Goal: Book appointment/travel/reservation

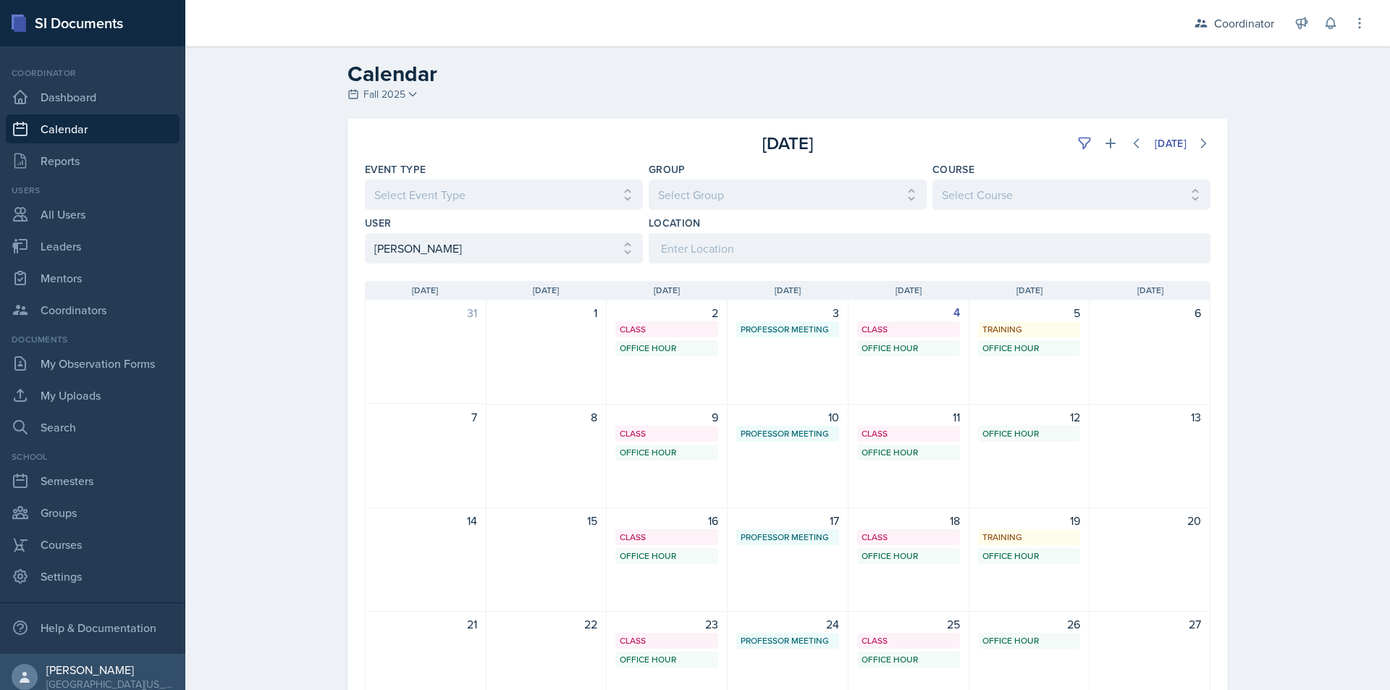
select select "a17f9fd9-9411-4780-ab9d-ff5450b3e753"
click at [239, 140] on div "Calendar Fall 2025 Fall 2025 Spring 2025 Fall 2024 Spring 2024 Fall 2023 Spring…" at bounding box center [787, 458] width 1205 height 825
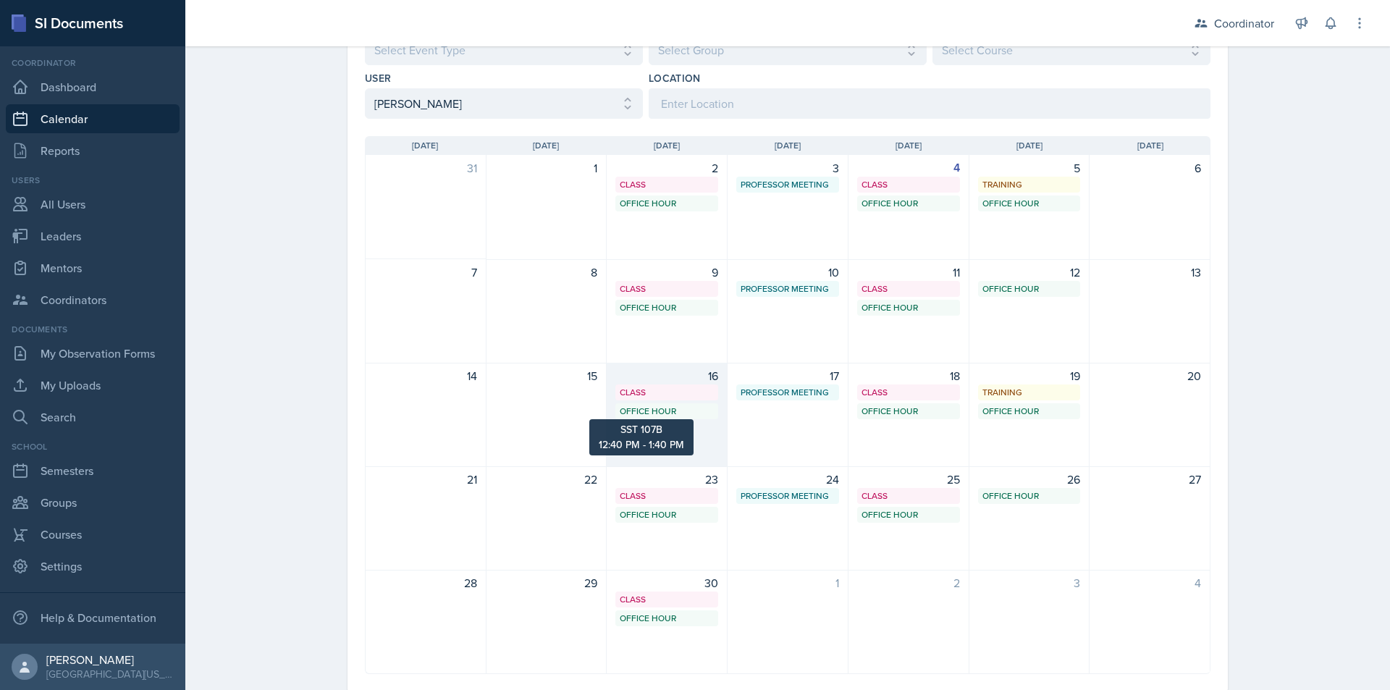
click at [639, 412] on div "Office Hour" at bounding box center [667, 411] width 94 height 13
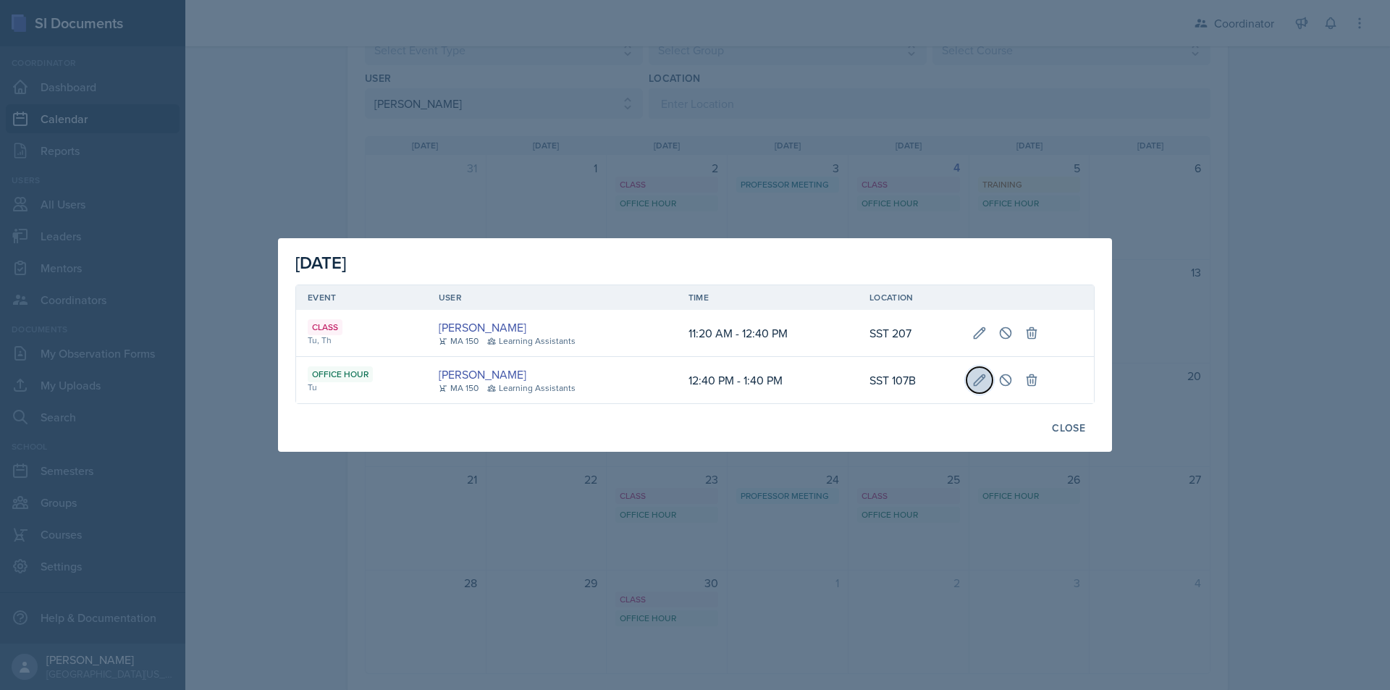
click at [988, 384] on button at bounding box center [980, 380] width 26 height 26
select select "12"
select select "40"
select select "PM"
select select "1"
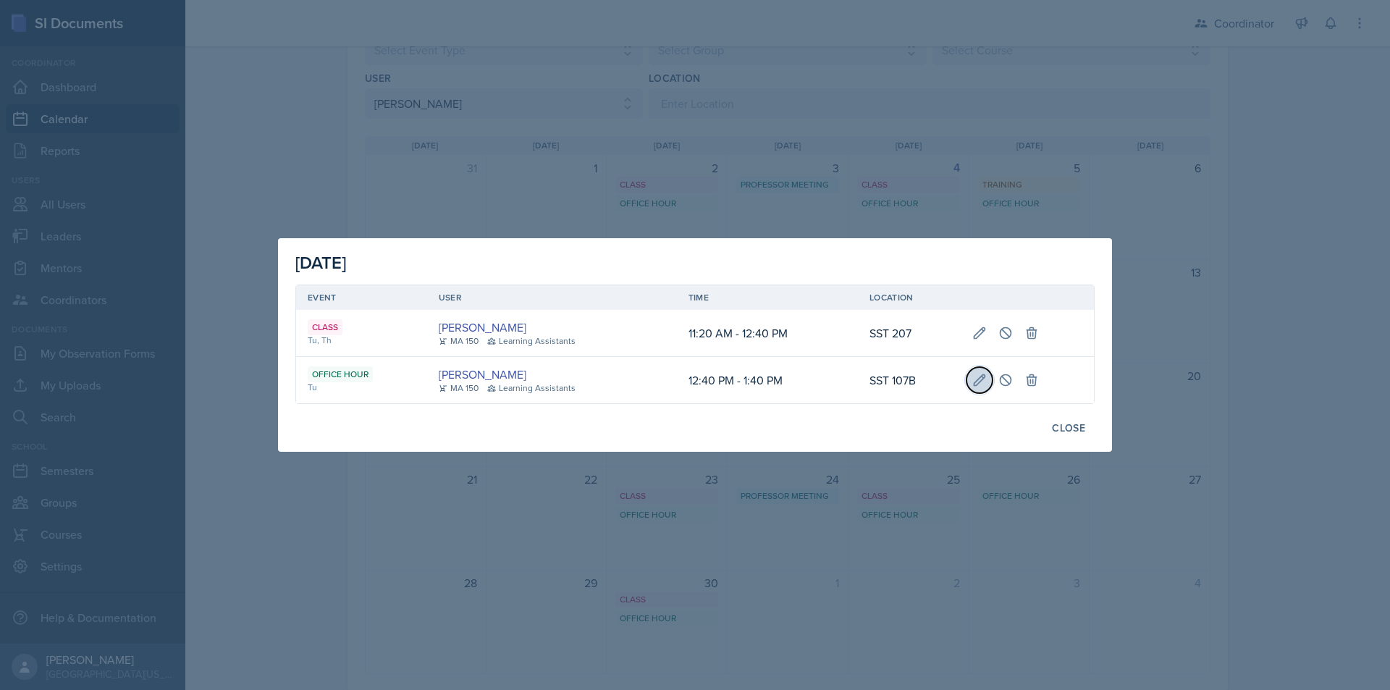
select select "40"
select select "PM"
type input "SST 107B"
select select "711e3089-b526-4ace-8ef7-b628edcb7570"
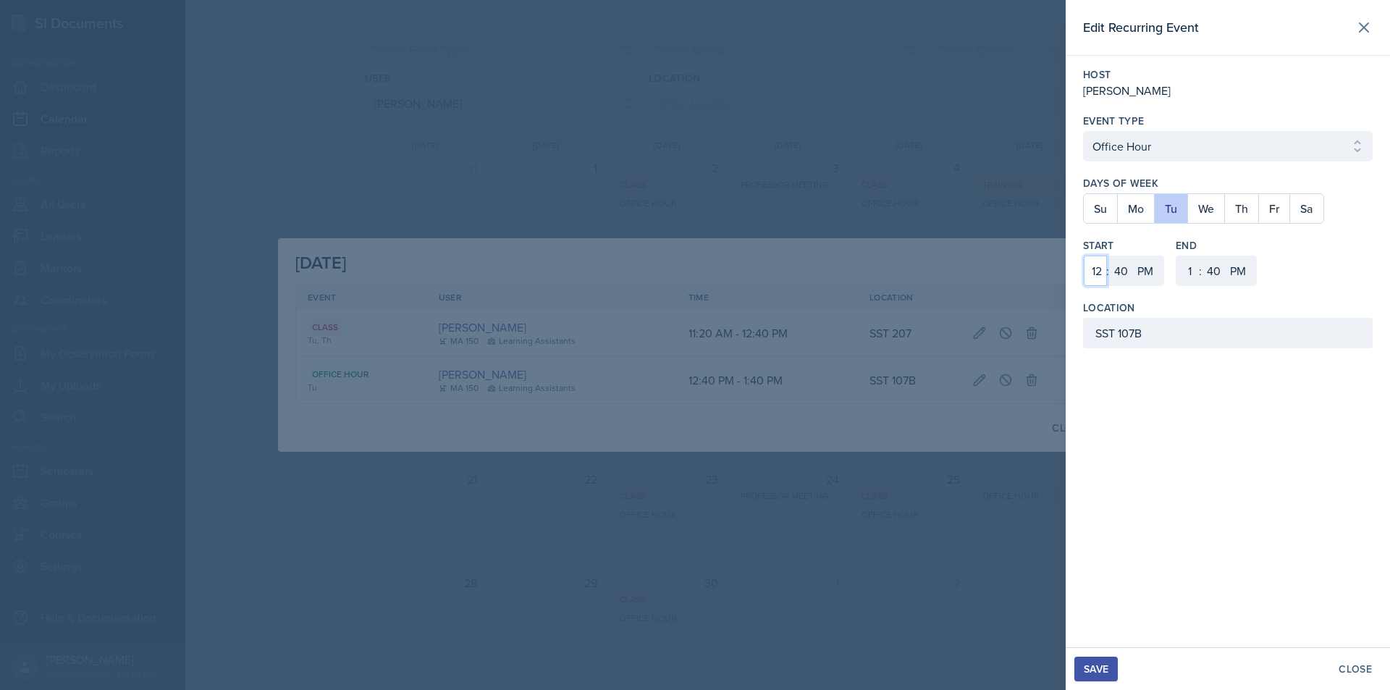
click at [1088, 274] on select "1 2 3 4 5 6 7 8 9 10 11 12" at bounding box center [1095, 271] width 23 height 30
select select "2"
click at [1084, 256] on select "1 2 3 4 5 6 7 8 9 10 11 12" at bounding box center [1095, 271] width 23 height 30
click at [1117, 274] on select "00 05 10 15 20 25 30 35 40 45 50 55" at bounding box center [1120, 271] width 23 height 30
select select "30"
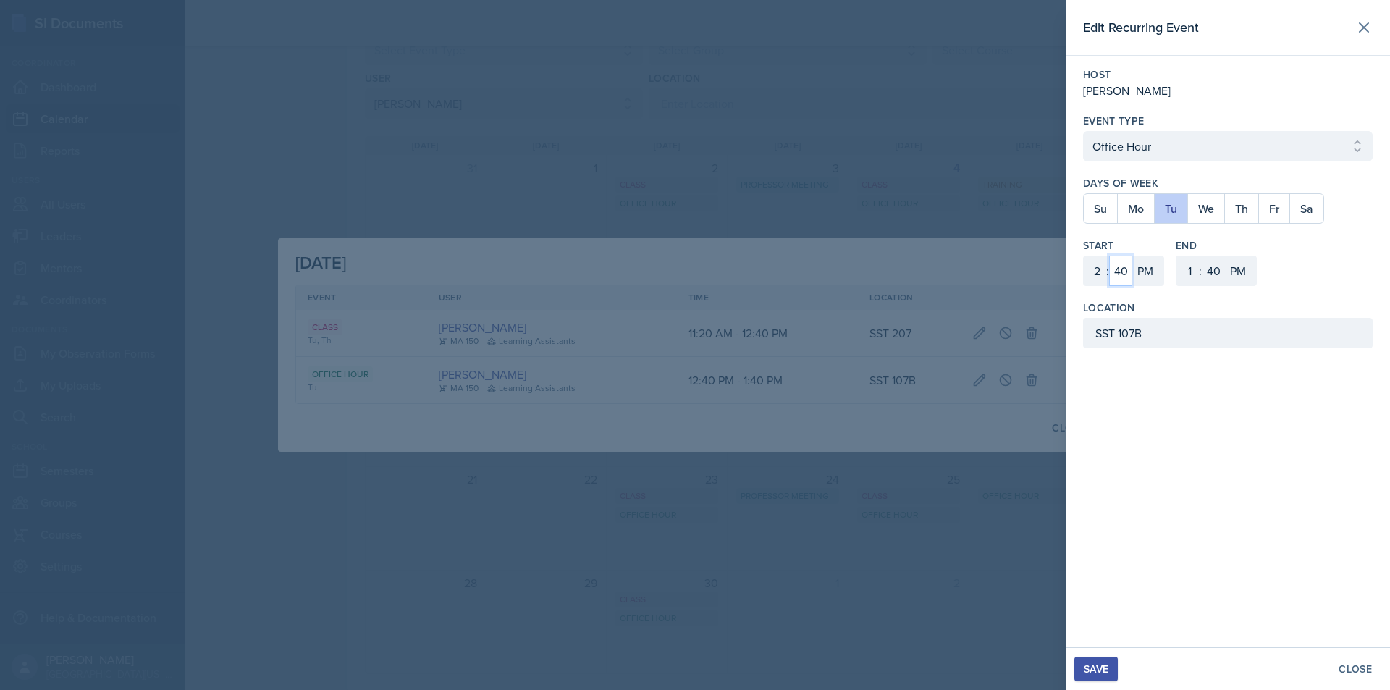
click at [1109, 256] on select "00 05 10 15 20 25 30 35 40 45 50 55" at bounding box center [1120, 271] width 23 height 30
click at [1116, 335] on input "SST 107B" at bounding box center [1228, 333] width 290 height 30
type input "SSC"
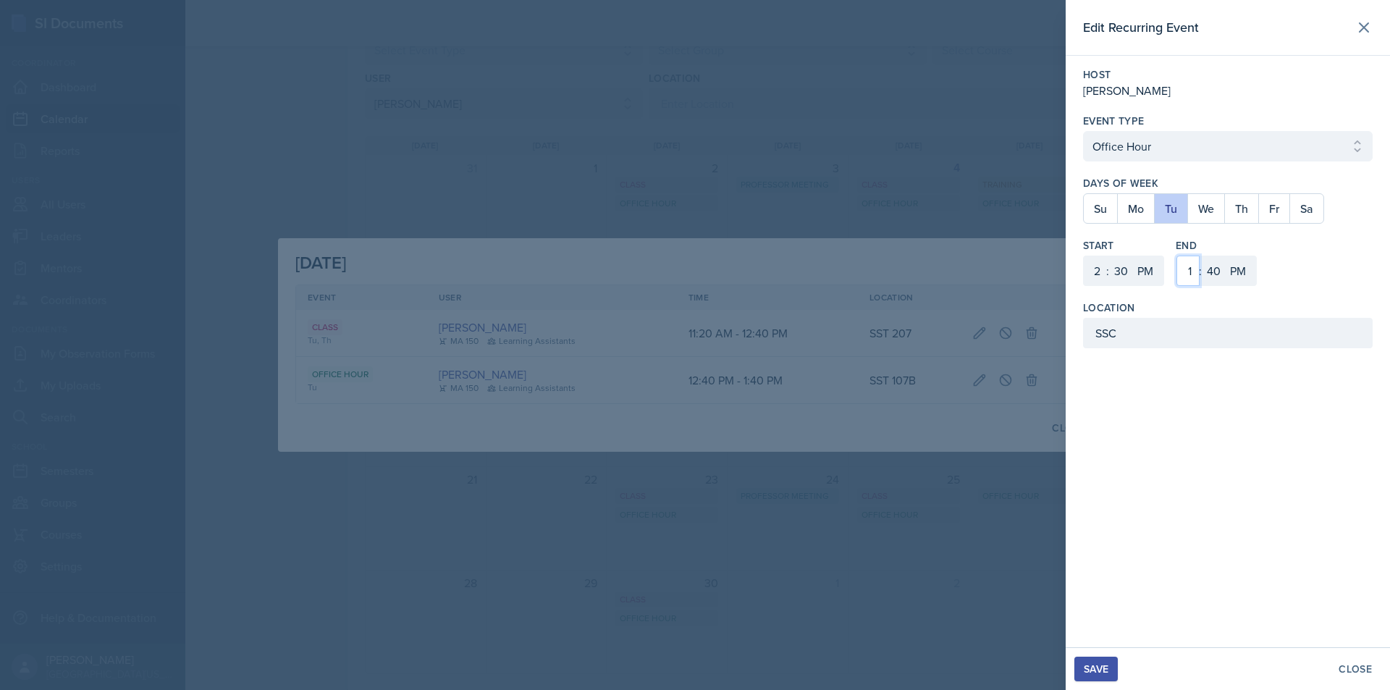
click at [1186, 275] on select "1 2 3 4 5 6 7 8 9 10 11 12" at bounding box center [1188, 271] width 23 height 30
select select "3"
click at [1177, 256] on select "1 2 3 4 5 6 7 8 9 10 11 12" at bounding box center [1188, 271] width 23 height 30
click at [1208, 273] on select "00 05 10 15 20 25 30 35 40 45 50 55" at bounding box center [1213, 271] width 23 height 30
select select "30"
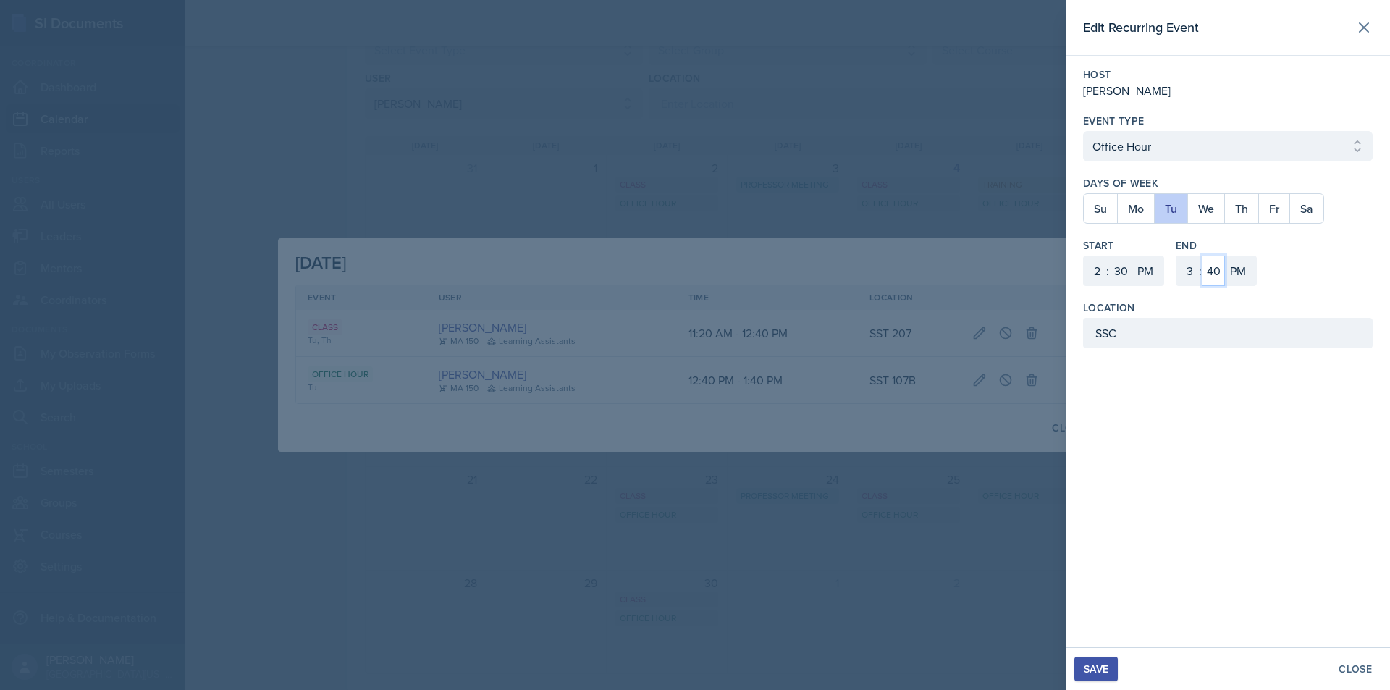
click at [1202, 256] on select "00 05 10 15 20 25 30 35 40 45 50 55" at bounding box center [1213, 271] width 23 height 30
click at [1111, 665] on button "Save" at bounding box center [1095, 669] width 43 height 25
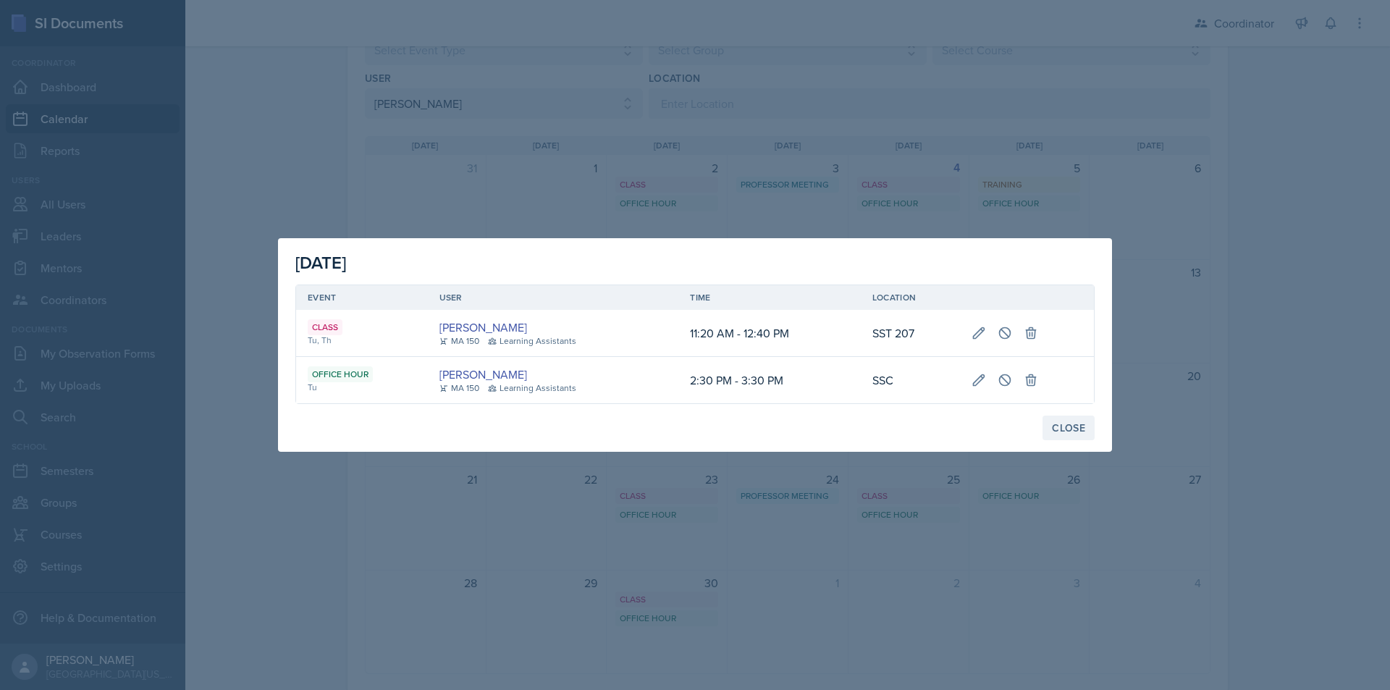
click at [1067, 423] on div "Close" at bounding box center [1068, 428] width 33 height 12
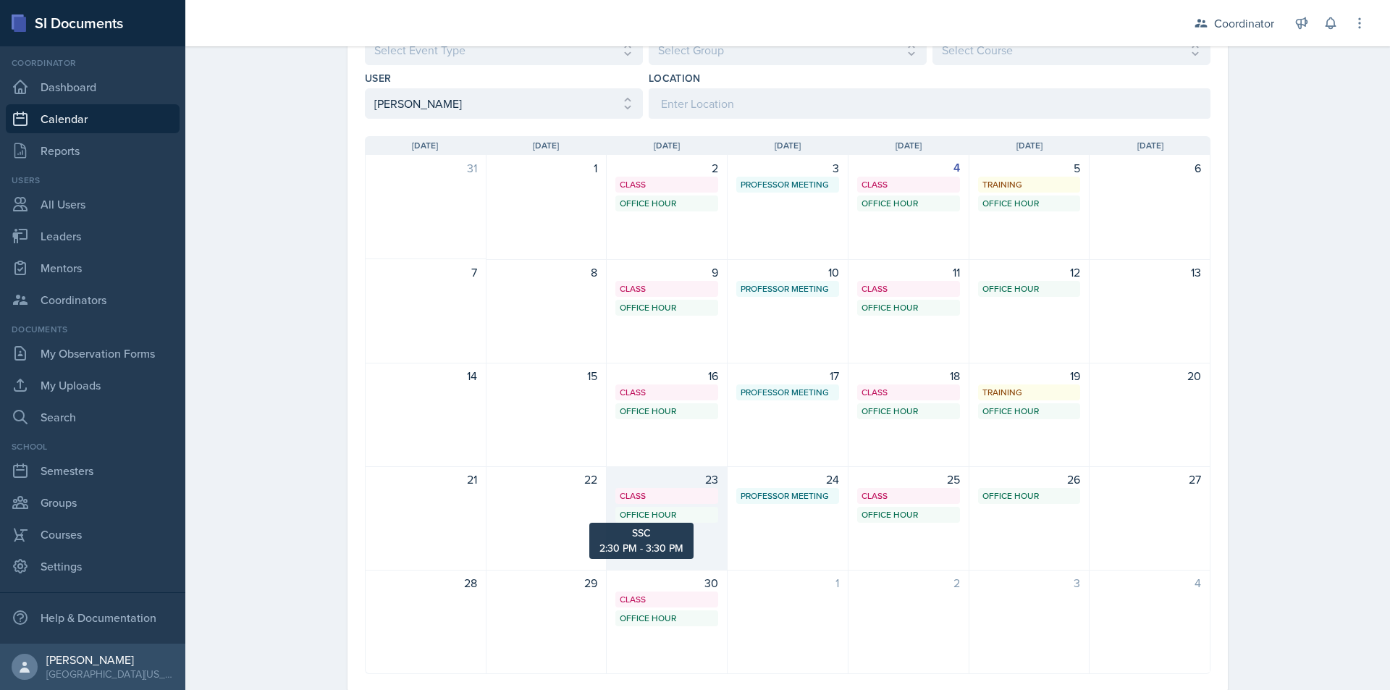
click at [676, 518] on div "Office Hour" at bounding box center [667, 514] width 94 height 13
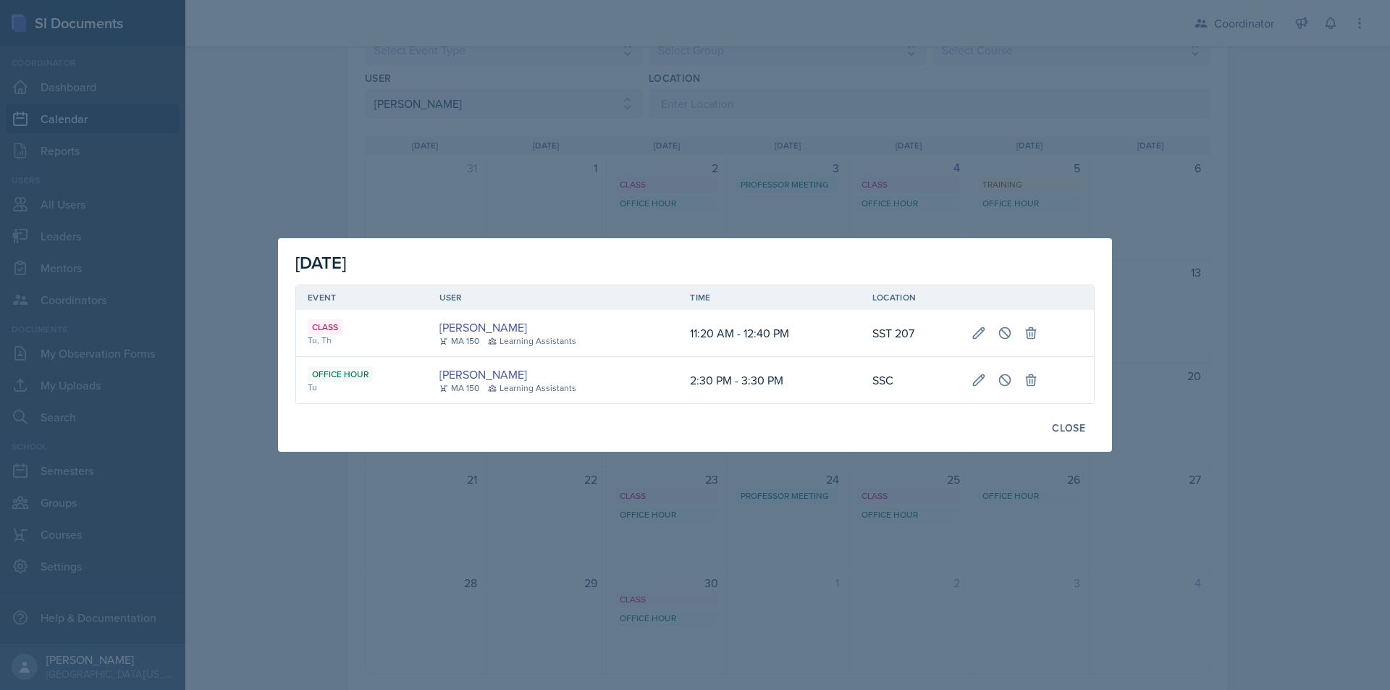
click at [718, 508] on div at bounding box center [695, 345] width 1390 height 690
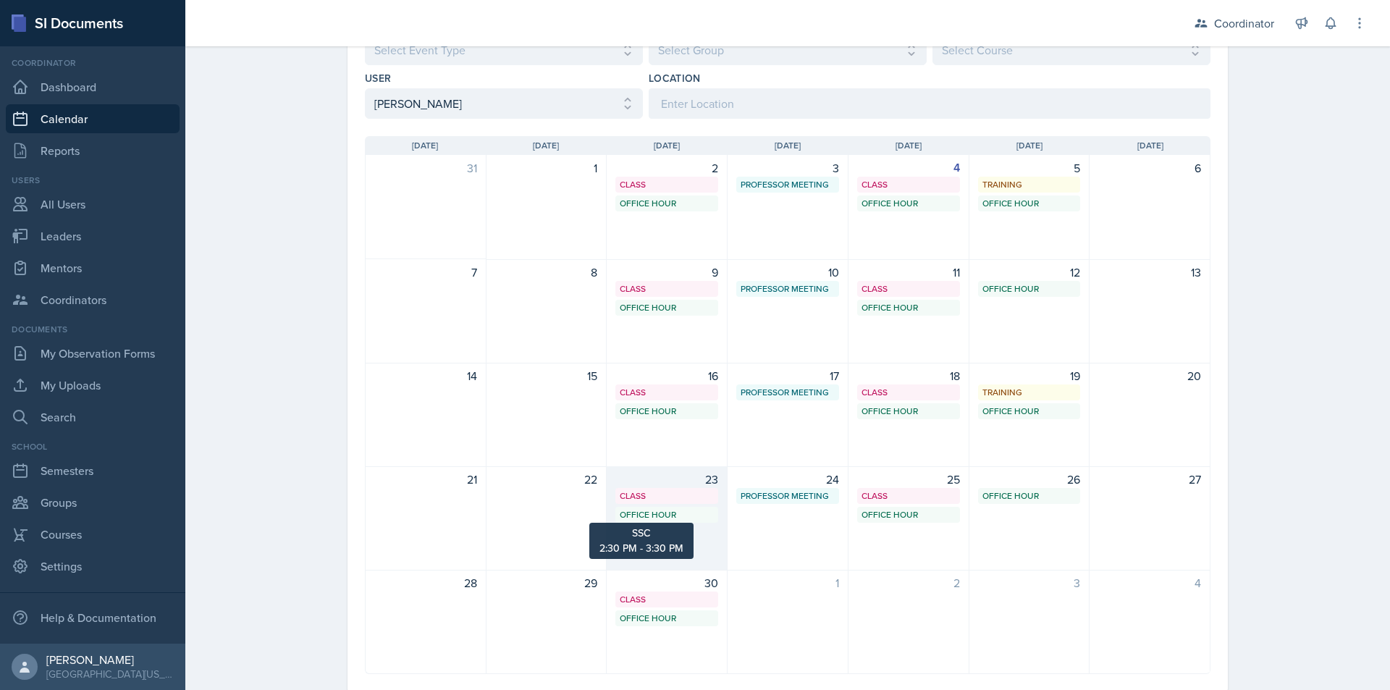
click at [663, 515] on div "Office Hour" at bounding box center [667, 514] width 94 height 13
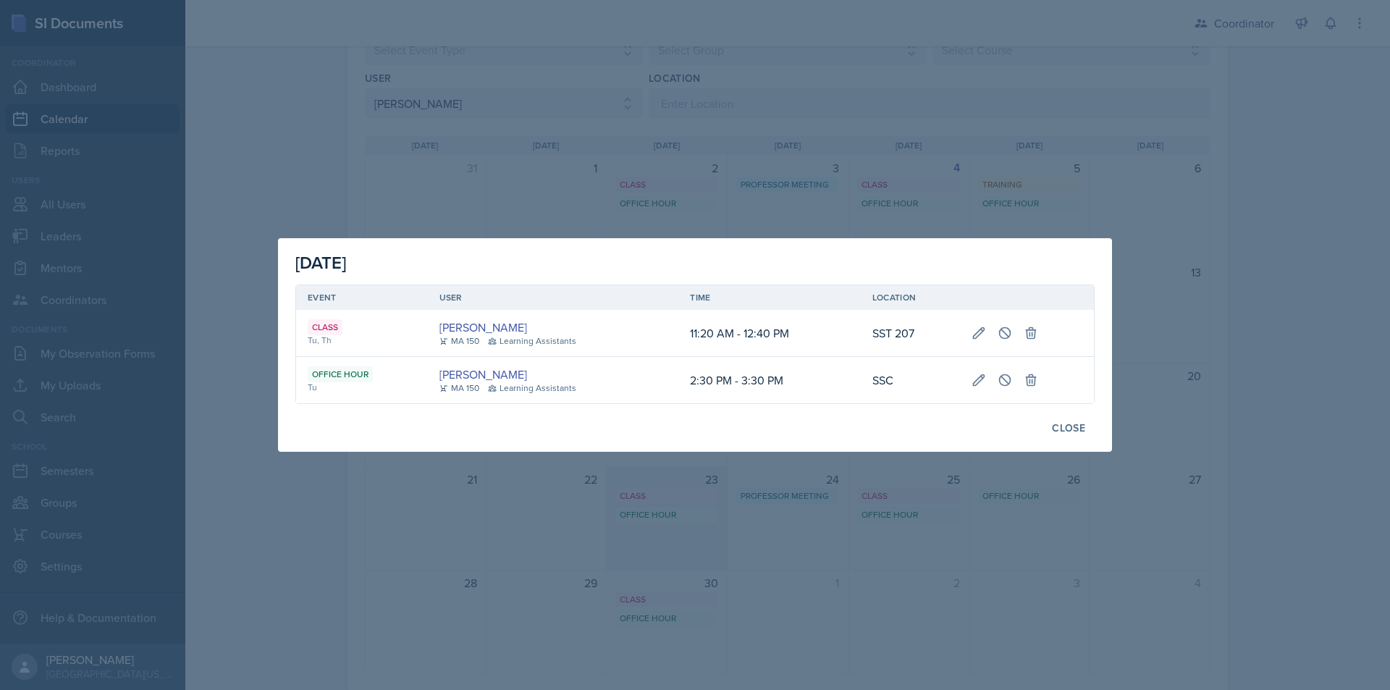
click at [663, 515] on div at bounding box center [695, 345] width 1390 height 690
